Goal: Transaction & Acquisition: Book appointment/travel/reservation

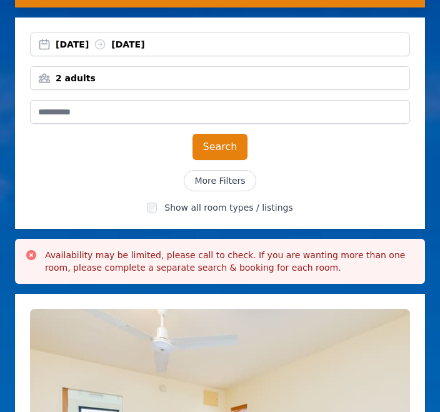
click at [219, 151] on button "Search" at bounding box center [220, 147] width 56 height 26
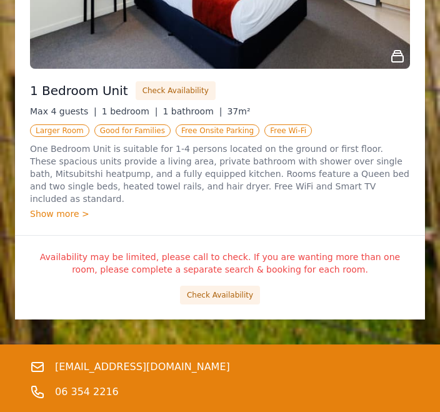
scroll to position [2911, 0]
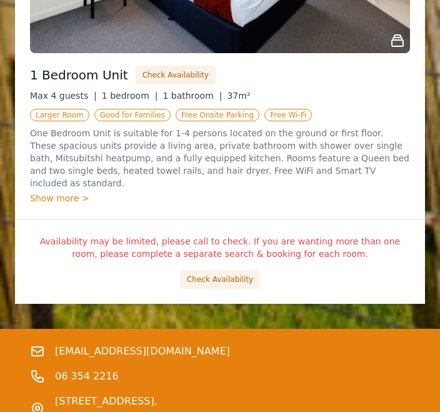
click at [70, 192] on div "Show more >" at bounding box center [220, 198] width 380 height 12
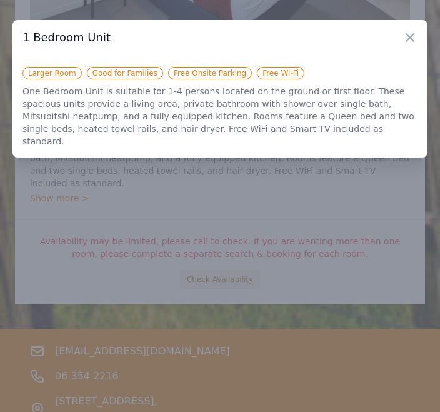
click at [403, 46] on div "Close" at bounding box center [414, 34] width 25 height 29
click at [413, 38] on icon "button" at bounding box center [409, 37] width 15 height 15
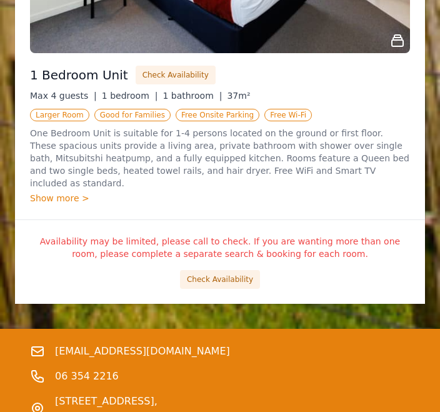
click at [82, 192] on div "Show more >" at bounding box center [220, 198] width 380 height 12
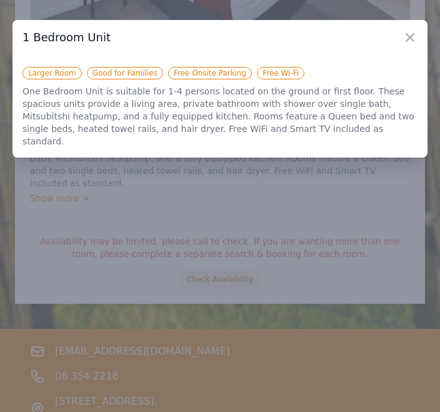
click at [396, 106] on p "One Bedroom Unit is suitable for 1-4 persons located on the ground or first flo…" at bounding box center [219, 116] width 395 height 62
click at [415, 39] on icon "button" at bounding box center [409, 37] width 15 height 15
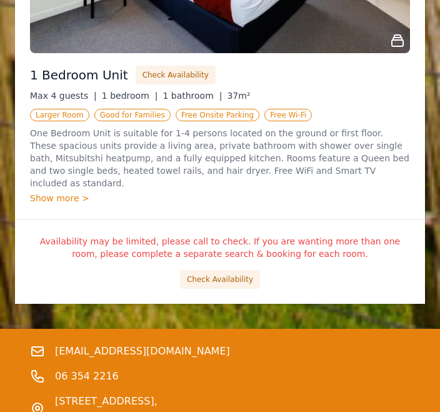
click at [237, 270] on button "Check Availability" at bounding box center [220, 279] width 80 height 19
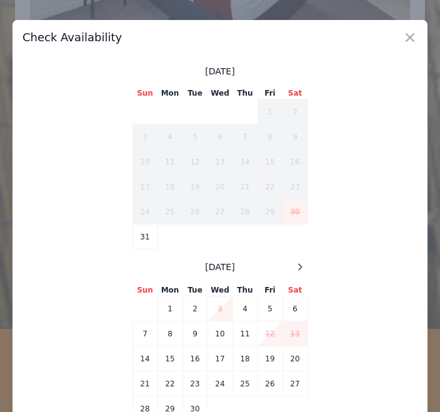
click at [302, 309] on td "6" at bounding box center [294, 308] width 25 height 25
click at [146, 339] on td "7" at bounding box center [144, 333] width 25 height 25
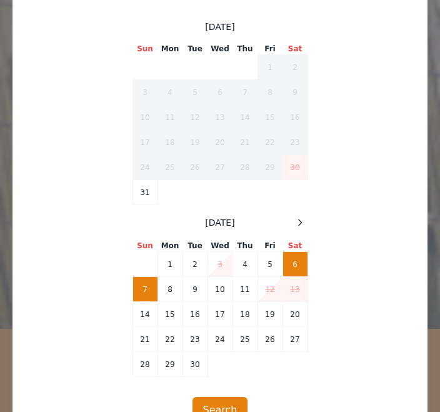
scroll to position [44, 0]
click at [232, 411] on button "Search" at bounding box center [220, 410] width 56 height 26
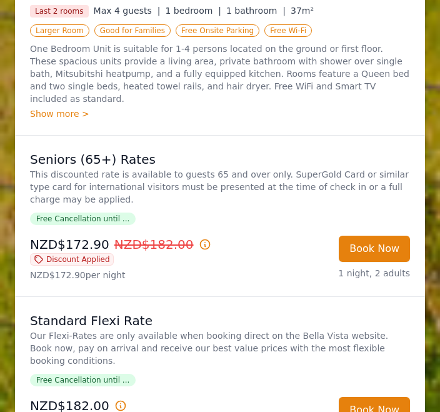
scroll to position [3999, 0]
click at [189, 168] on p "This discounted rate is available to guests 65 and over only. SuperGold Card or…" at bounding box center [220, 186] width 380 height 37
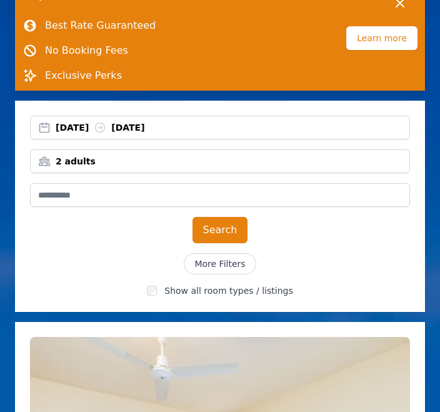
scroll to position [0, 0]
